Goal: Find specific page/section: Find specific page/section

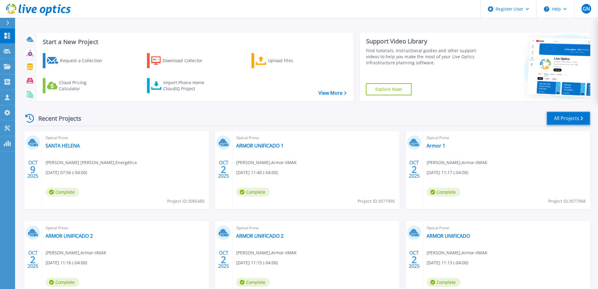
click at [559, 115] on link "All Projects" at bounding box center [569, 118] width 44 height 14
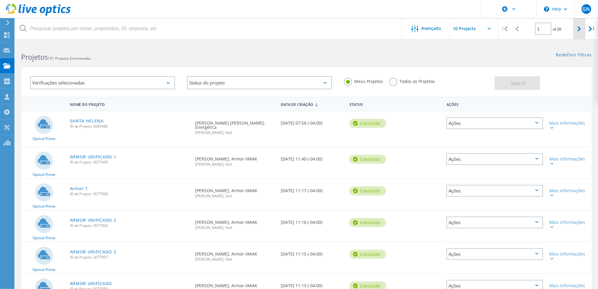
click at [583, 30] on div at bounding box center [579, 28] width 12 height 21
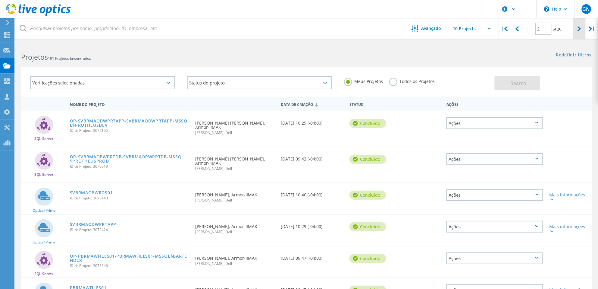
click at [580, 29] on icon at bounding box center [580, 28] width 4 height 5
type input "3"
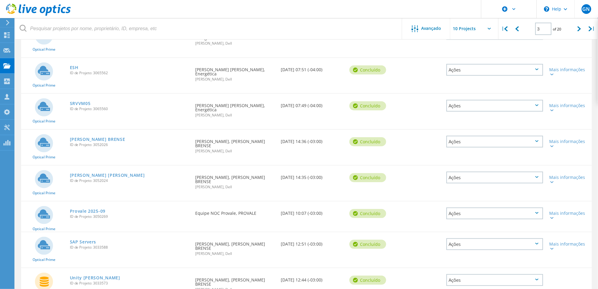
scroll to position [90, 0]
